Goal: Navigation & Orientation: Find specific page/section

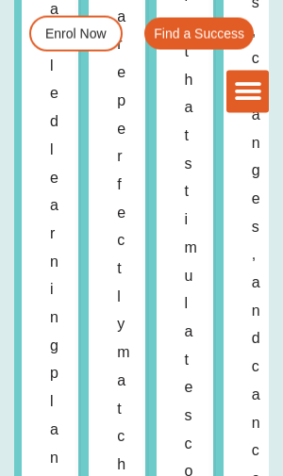
scroll to position [8550, 0]
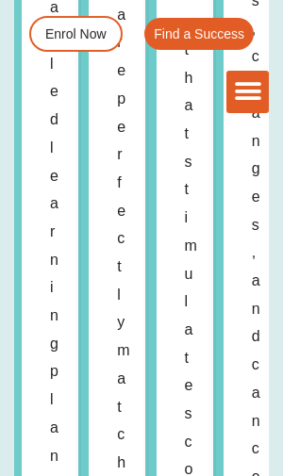
click at [252, 97] on icon "Menu Toggle" at bounding box center [248, 91] width 28 height 28
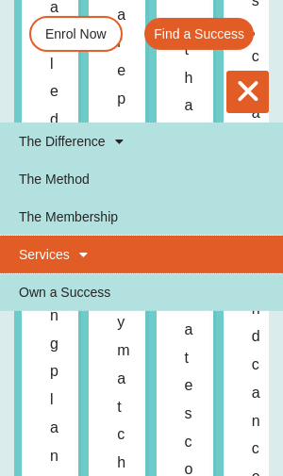
click at [73, 259] on span at bounding box center [79, 254] width 18 height 32
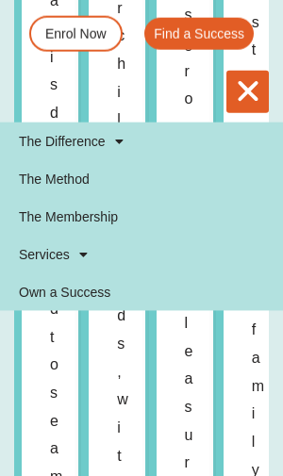
scroll to position [9233, 0]
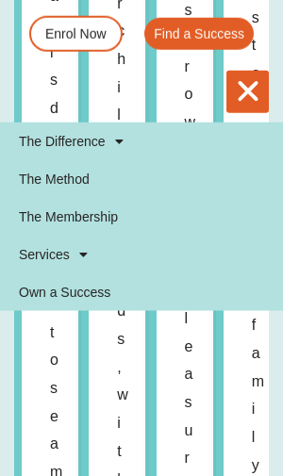
click at [246, 88] on icon "Menu Toggle" at bounding box center [248, 91] width 28 height 28
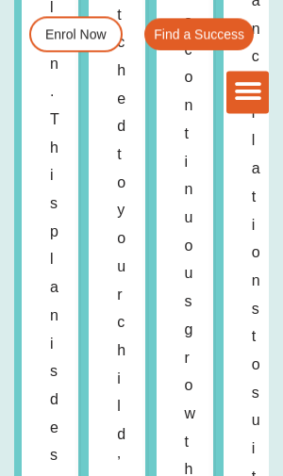
scroll to position [8932, 0]
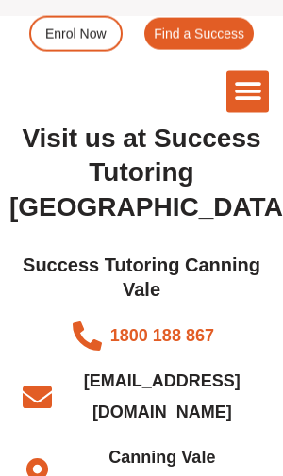
scroll to position [8692, 0]
click at [139, 442] on span "Canning Vale WA" at bounding box center [160, 473] width 208 height 63
click at [258, 87] on icon "Menu Toggle" at bounding box center [248, 91] width 28 height 28
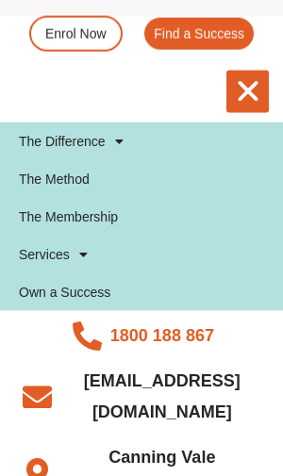
click at [259, 442] on li "Canning Vale WA" at bounding box center [141, 473] width 245 height 63
click at [16, 435] on div "Success Tutoring Canning Vale 1800 188 867 info@successtutoring.com.au Canning …" at bounding box center [141, 413] width 264 height 340
click at [28, 475] on div "Visit us at Success Tutoring Canning Vale Success Tutoring Canning Vale 1800 18…" at bounding box center [141, 353] width 283 height 674
click at [32, 475] on div "Visit us at Success Tutoring Canning Vale Success Tutoring Canning Vale 1800 18…" at bounding box center [141, 353] width 283 height 674
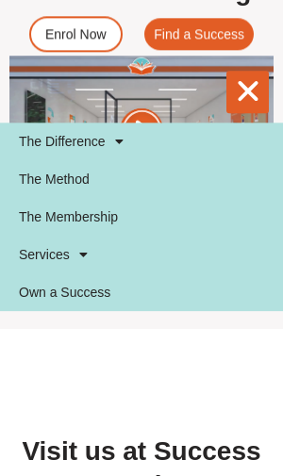
scroll to position [8378, 0]
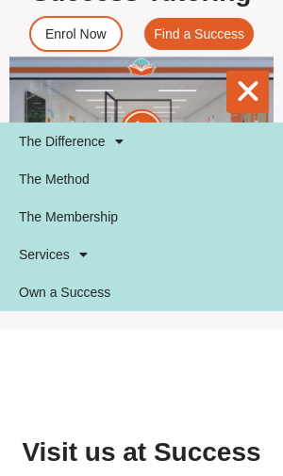
click at [200, 36] on span "Find a Success" at bounding box center [199, 33] width 90 height 13
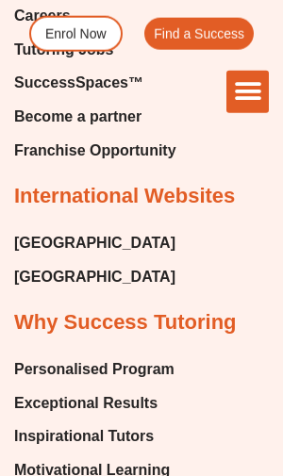
scroll to position [12725, 0]
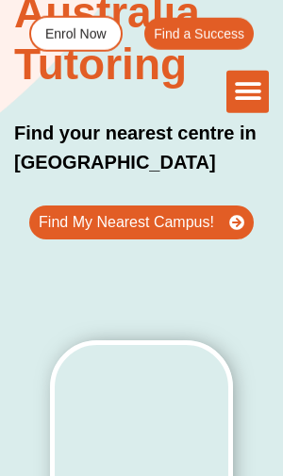
scroll to position [245, 0]
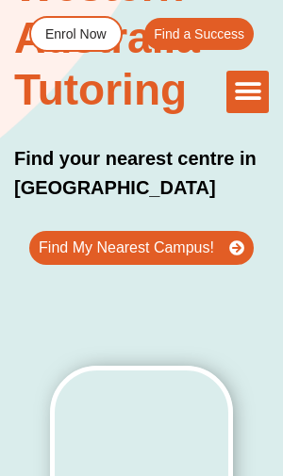
click at [237, 242] on icon at bounding box center [236, 247] width 15 height 15
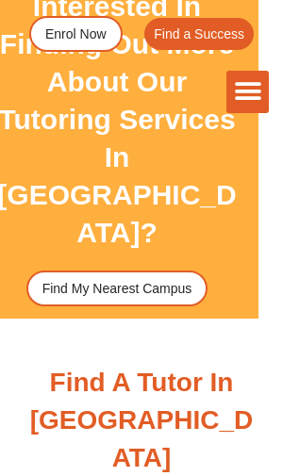
scroll to position [5732, 24]
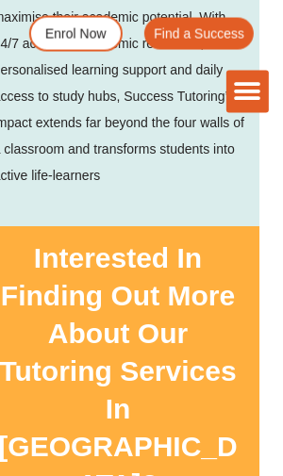
scroll to position [5474, 24]
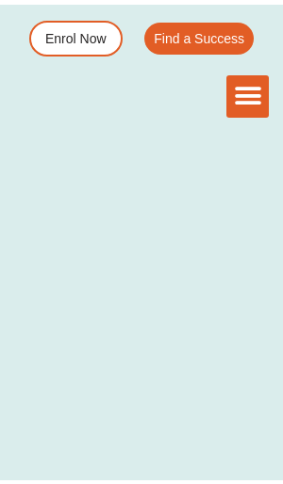
scroll to position [833, 0]
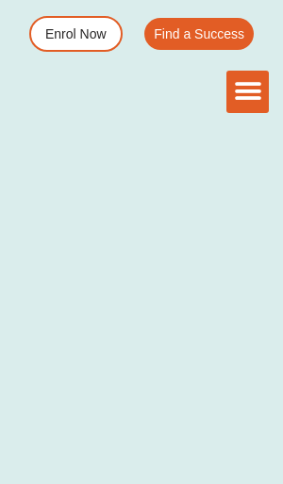
click at [256, 84] on icon "Menu Toggle" at bounding box center [248, 91] width 28 height 28
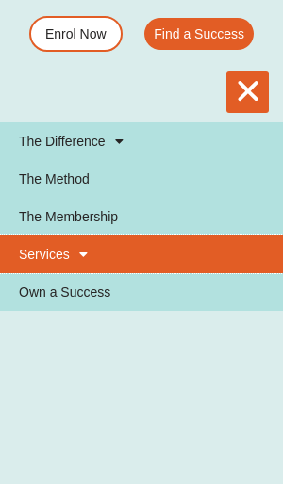
click at [78, 250] on span at bounding box center [79, 254] width 18 height 32
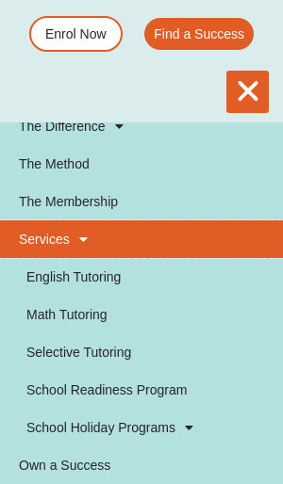
scroll to position [15, 0]
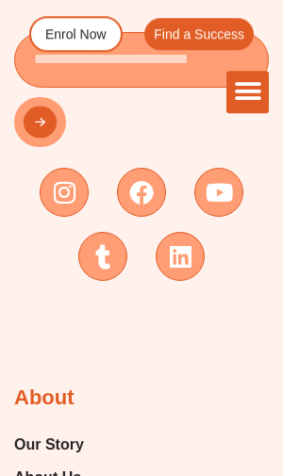
scroll to position [11772, 0]
